Goal: Transaction & Acquisition: Purchase product/service

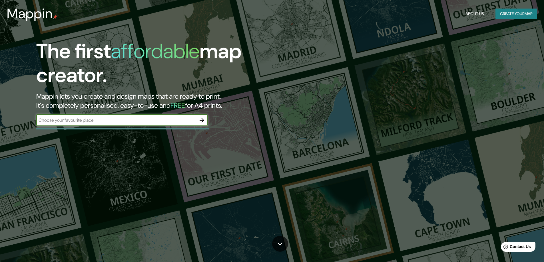
click at [184, 119] on input "text" at bounding box center [116, 120] width 160 height 7
click at [203, 122] on icon "button" at bounding box center [201, 120] width 5 height 5
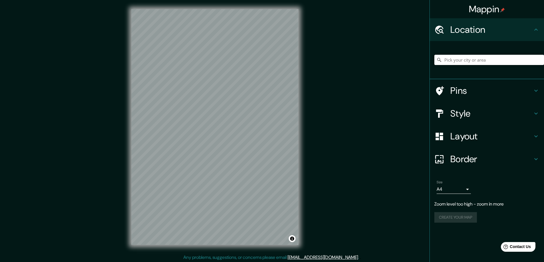
click at [460, 59] on input "Pick your city or area" at bounding box center [489, 60] width 110 height 10
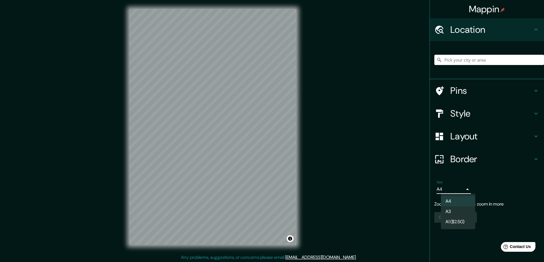
click at [465, 191] on body "Mappin Location Pins Style Layout Border Choose a border. Hint : you can make l…" at bounding box center [272, 131] width 544 height 262
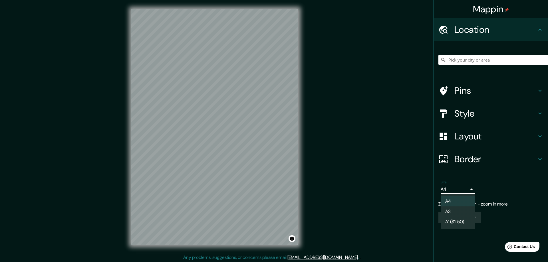
drag, startPoint x: 481, startPoint y: 188, endPoint x: 465, endPoint y: 210, distance: 26.7
click at [469, 204] on div "A4 A3 A1 ($2.50)" at bounding box center [274, 131] width 548 height 262
click at [462, 212] on li "A3" at bounding box center [458, 212] width 34 height 10
type input "a4"
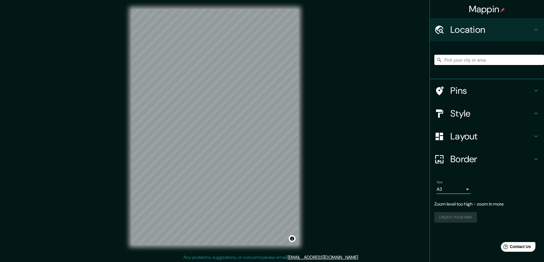
click at [477, 90] on h4 "Pins" at bounding box center [491, 90] width 82 height 11
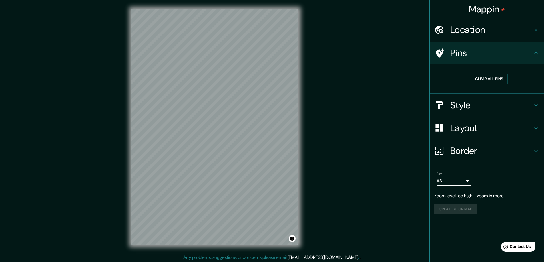
click at [509, 57] on h4 "Pins" at bounding box center [491, 52] width 82 height 11
click at [474, 110] on h4 "Style" at bounding box center [491, 105] width 82 height 11
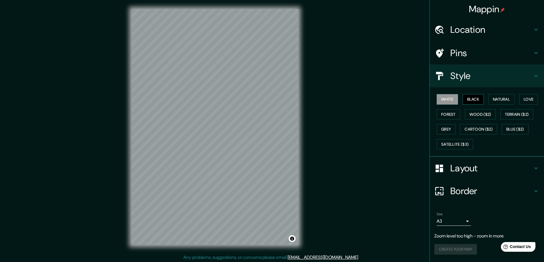
click at [473, 100] on button "Black" at bounding box center [472, 99] width 21 height 11
click at [471, 170] on h4 "Layout" at bounding box center [491, 168] width 82 height 11
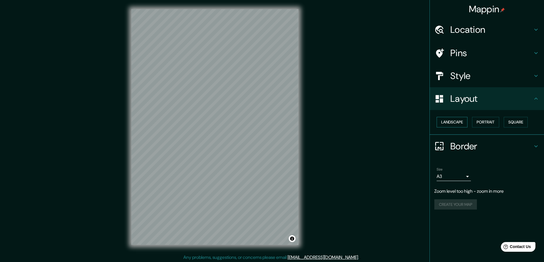
click at [463, 124] on button "Landscape" at bounding box center [451, 122] width 31 height 11
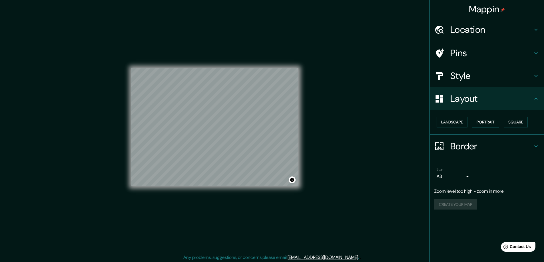
click at [491, 126] on button "Portrait" at bounding box center [485, 122] width 27 height 11
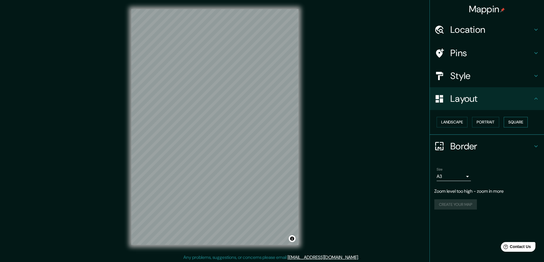
click at [520, 124] on button "Square" at bounding box center [515, 122] width 24 height 11
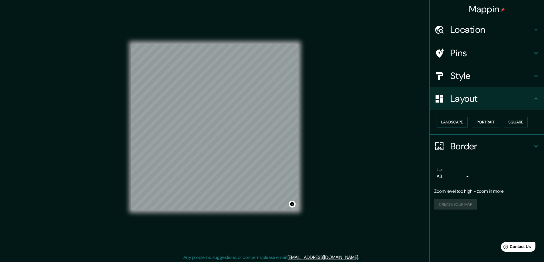
click at [459, 126] on button "Landscape" at bounding box center [451, 122] width 31 height 11
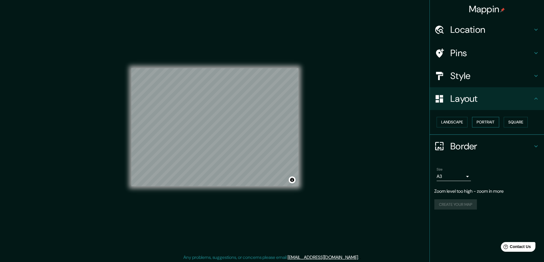
click at [489, 124] on button "Portrait" at bounding box center [485, 122] width 27 height 11
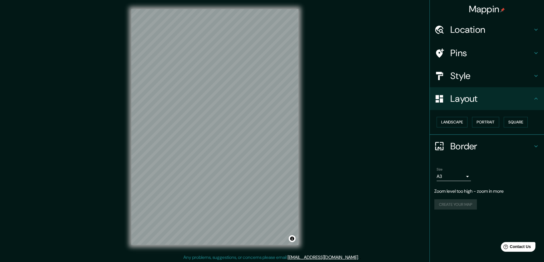
click at [240, 0] on html "Mappin Location Pins Style Layout Landscape Portrait Square Border Choose a bor…" at bounding box center [272, 131] width 544 height 262
click at [250, 0] on html "Mappin Location Pins Style Layout Landscape Portrait Square Border Choose a bor…" at bounding box center [272, 131] width 544 height 262
click at [469, 80] on h4 "Style" at bounding box center [491, 75] width 82 height 11
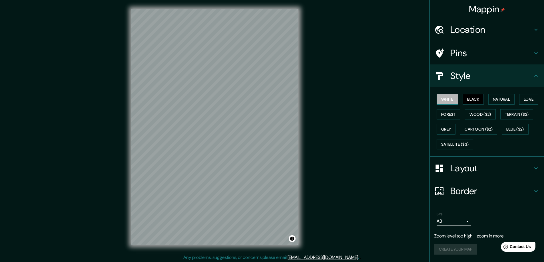
click at [448, 102] on button "White" at bounding box center [446, 99] width 21 height 11
click at [453, 114] on button "Forest" at bounding box center [448, 114] width 24 height 11
click at [449, 130] on button "Grey" at bounding box center [445, 129] width 19 height 11
click at [483, 129] on button "Cartoon ($2)" at bounding box center [478, 129] width 37 height 11
click at [516, 129] on button "Blue ($2)" at bounding box center [514, 129] width 27 height 11
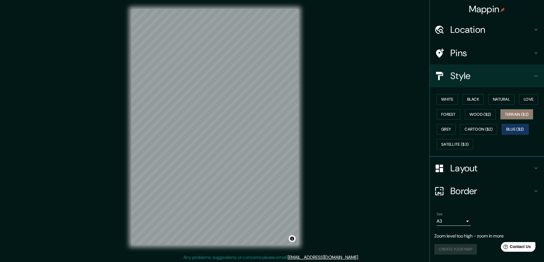
click at [525, 113] on button "Terrain ($2)" at bounding box center [516, 114] width 33 height 11
click at [486, 115] on button "Wood ($2)" at bounding box center [480, 114] width 31 height 11
click at [516, 112] on button "Terrain ($2)" at bounding box center [516, 114] width 33 height 11
click at [313, 189] on div "Mappin Location Pins Style White Black Natural Love Forest Wood ($2) Terrain ($…" at bounding box center [272, 131] width 544 height 263
click at [498, 27] on h4 "Location" at bounding box center [491, 29] width 82 height 11
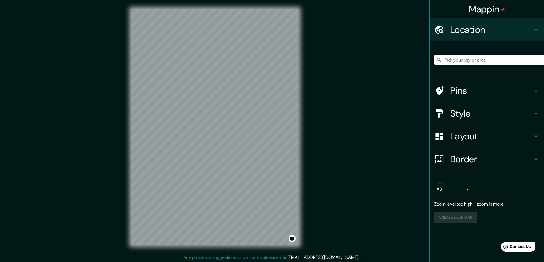
click at [474, 63] on input "Pick your city or area" at bounding box center [489, 60] width 110 height 10
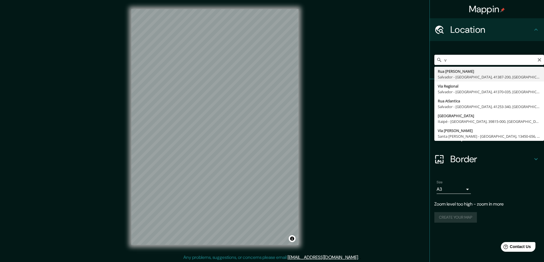
type input "v"
type input "[GEOGRAPHIC_DATA][PERSON_NAME], [GEOGRAPHIC_DATA], [GEOGRAPHIC_DATA]"
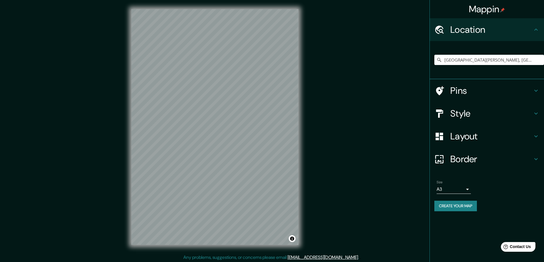
click at [459, 161] on h4 "Border" at bounding box center [491, 159] width 82 height 11
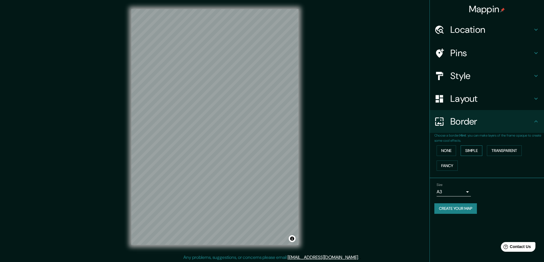
click at [478, 151] on button "Simple" at bounding box center [471, 151] width 22 height 11
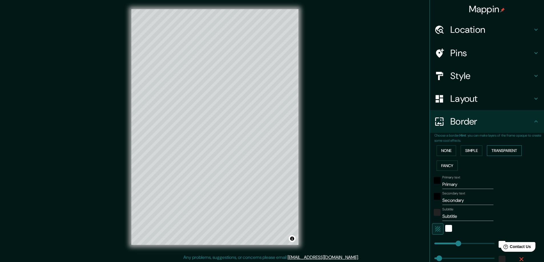
click at [497, 154] on button "Transparent" at bounding box center [504, 151] width 35 height 11
click at [452, 165] on button "Fancy" at bounding box center [446, 166] width 21 height 11
click at [445, 148] on button "None" at bounding box center [445, 151] width 19 height 11
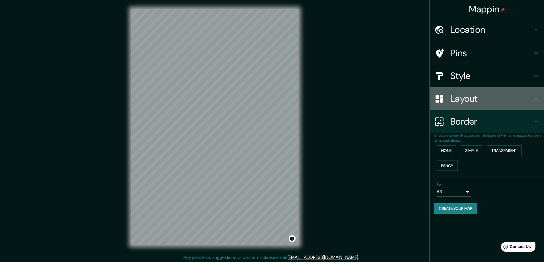
click at [478, 97] on h4 "Layout" at bounding box center [491, 98] width 82 height 11
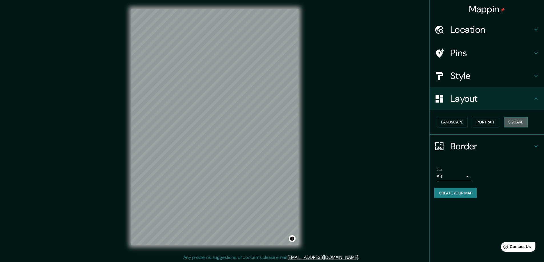
click at [514, 123] on button "Square" at bounding box center [515, 122] width 24 height 11
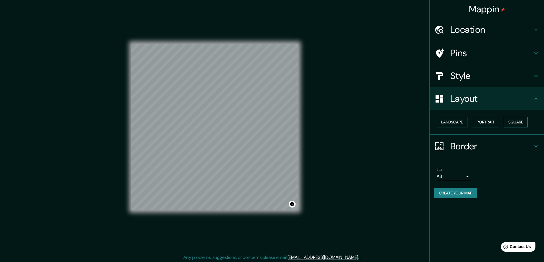
click at [514, 123] on button "Square" at bounding box center [515, 122] width 24 height 11
click at [491, 125] on button "Portrait" at bounding box center [485, 122] width 27 height 11
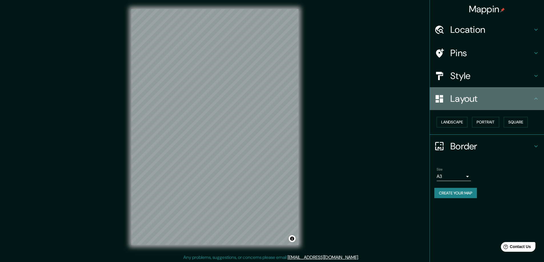
click at [481, 97] on h4 "Layout" at bounding box center [491, 98] width 82 height 11
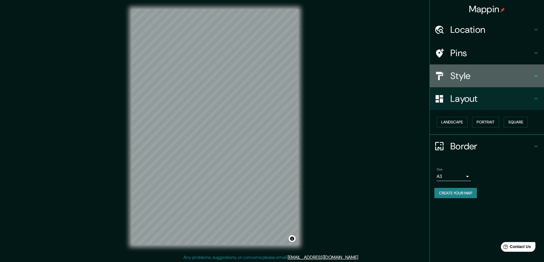
click at [471, 80] on h4 "Style" at bounding box center [491, 75] width 82 height 11
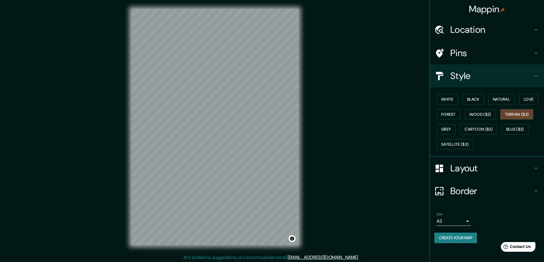
scroll to position [1, 0]
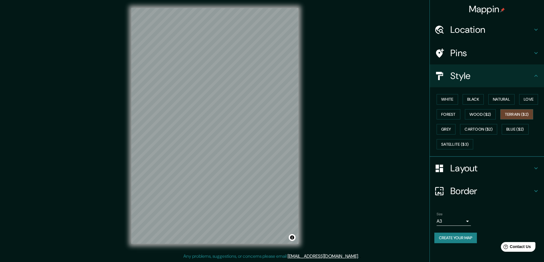
click at [332, 158] on div "Mappin Location San Felipe, Región de Valparaíso, Chile Pins Style White Black …" at bounding box center [272, 130] width 544 height 263
click at [471, 100] on button "Black" at bounding box center [472, 99] width 21 height 11
click at [85, 72] on div "Mappin Location San Felipe, Región de Valparaíso, Chile Pins Style White Black …" at bounding box center [272, 130] width 544 height 263
click at [468, 239] on button "Create your map" at bounding box center [455, 238] width 43 height 11
click at [455, 238] on button "Create your map" at bounding box center [455, 238] width 43 height 11
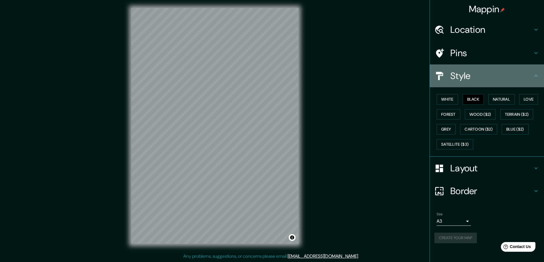
click at [489, 71] on h4 "Style" at bounding box center [491, 75] width 82 height 11
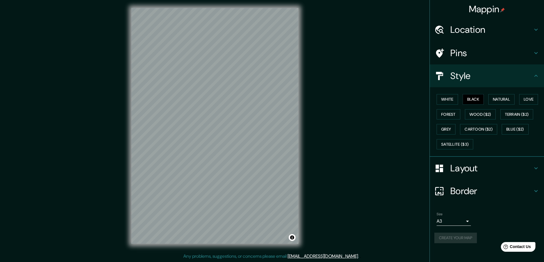
click at [535, 75] on icon at bounding box center [535, 75] width 7 height 7
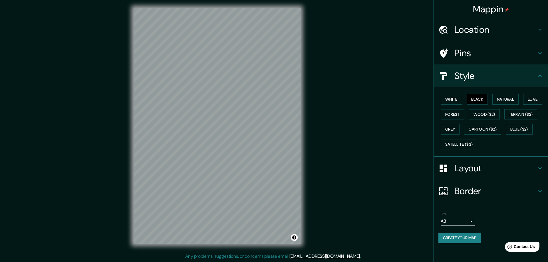
click at [467, 221] on body "Mappin Location San Felipe, Región de Valparaíso, Chile Pins Style White Black …" at bounding box center [274, 130] width 548 height 262
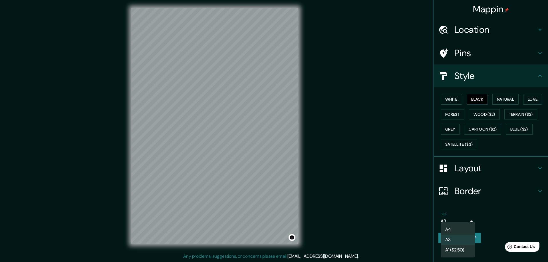
click at [469, 220] on div at bounding box center [274, 131] width 548 height 262
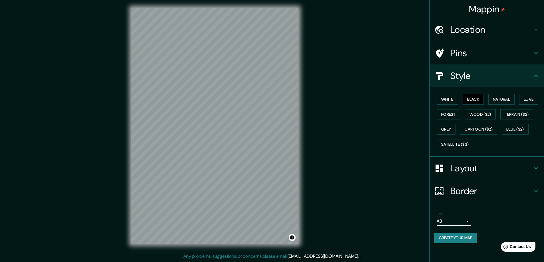
click at [538, 169] on icon at bounding box center [535, 168] width 7 height 7
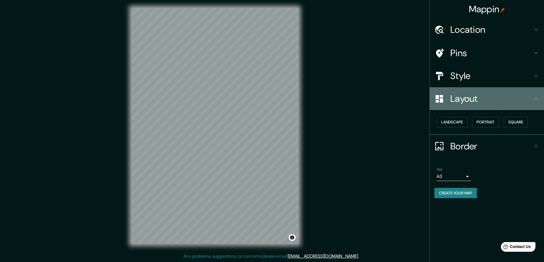
click at [535, 97] on icon at bounding box center [535, 98] width 7 height 7
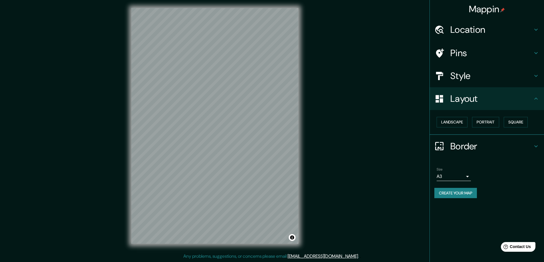
click at [535, 100] on icon at bounding box center [535, 98] width 7 height 7
click at [537, 145] on icon at bounding box center [535, 146] width 7 height 7
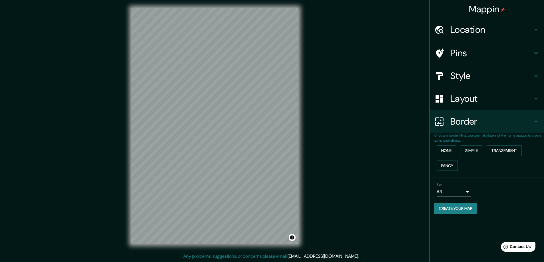
click at [536, 120] on icon at bounding box center [535, 121] width 7 height 7
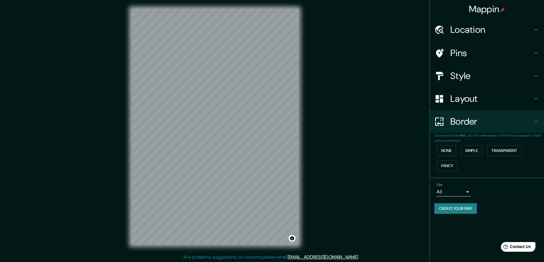
scroll to position [0, 0]
click at [452, 209] on button "Create your map" at bounding box center [455, 208] width 43 height 11
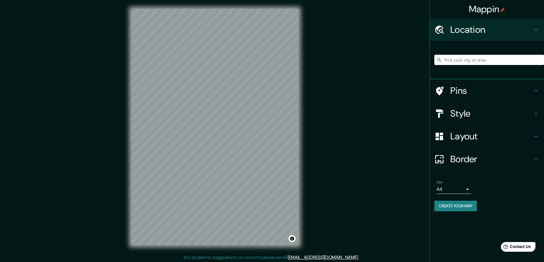
click at [462, 61] on input "Pick your city or area" at bounding box center [489, 60] width 110 height 10
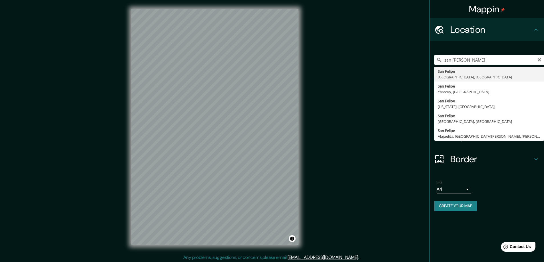
type input "[GEOGRAPHIC_DATA][PERSON_NAME], [GEOGRAPHIC_DATA], [GEOGRAPHIC_DATA]"
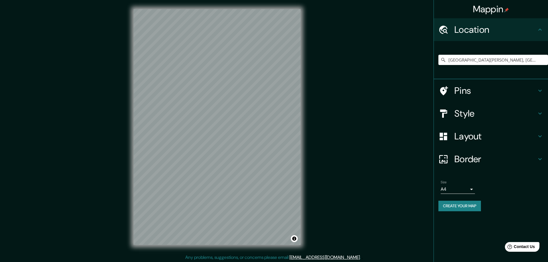
click at [458, 190] on body "Mappin Location [GEOGRAPHIC_DATA][PERSON_NAME], [GEOGRAPHIC_DATA], [GEOGRAPHIC_…" at bounding box center [274, 131] width 548 height 262
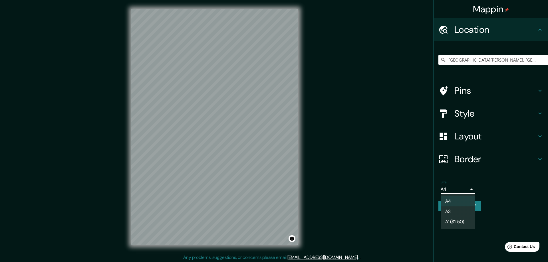
click at [457, 212] on li "A3" at bounding box center [458, 212] width 34 height 10
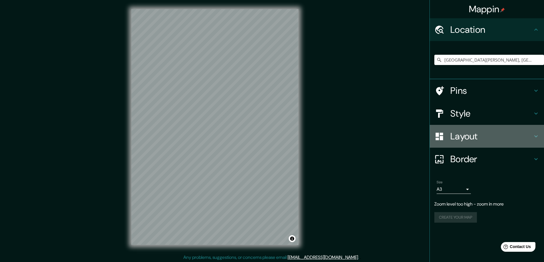
click at [536, 135] on icon at bounding box center [535, 136] width 7 height 7
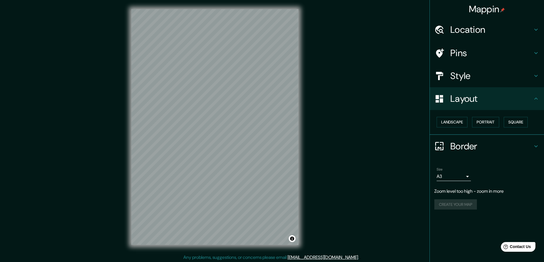
click at [535, 99] on icon at bounding box center [535, 98] width 7 height 7
click at [539, 76] on icon at bounding box center [535, 75] width 7 height 7
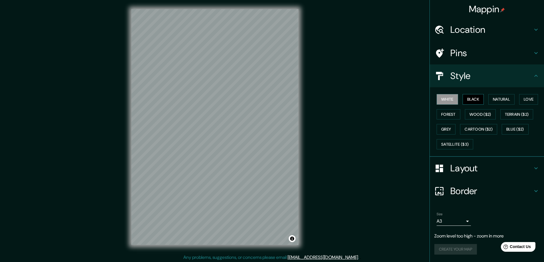
click at [475, 102] on button "Black" at bounding box center [472, 99] width 21 height 11
click at [463, 237] on button "Create your map" at bounding box center [455, 238] width 43 height 11
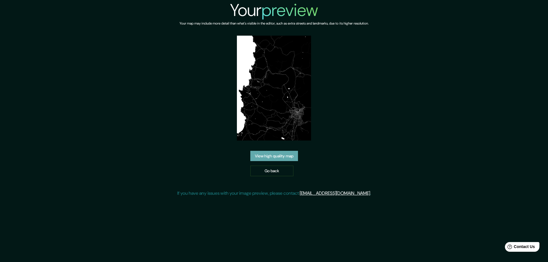
click at [284, 157] on link "View high quality map" at bounding box center [274, 156] width 48 height 11
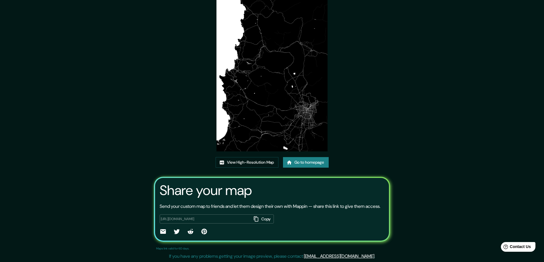
scroll to position [38, 0]
click at [261, 219] on button "Copy" at bounding box center [262, 219] width 22 height 9
click at [256, 157] on link "View High-Resolution Map" at bounding box center [246, 162] width 63 height 11
